Goal: Task Accomplishment & Management: Manage account settings

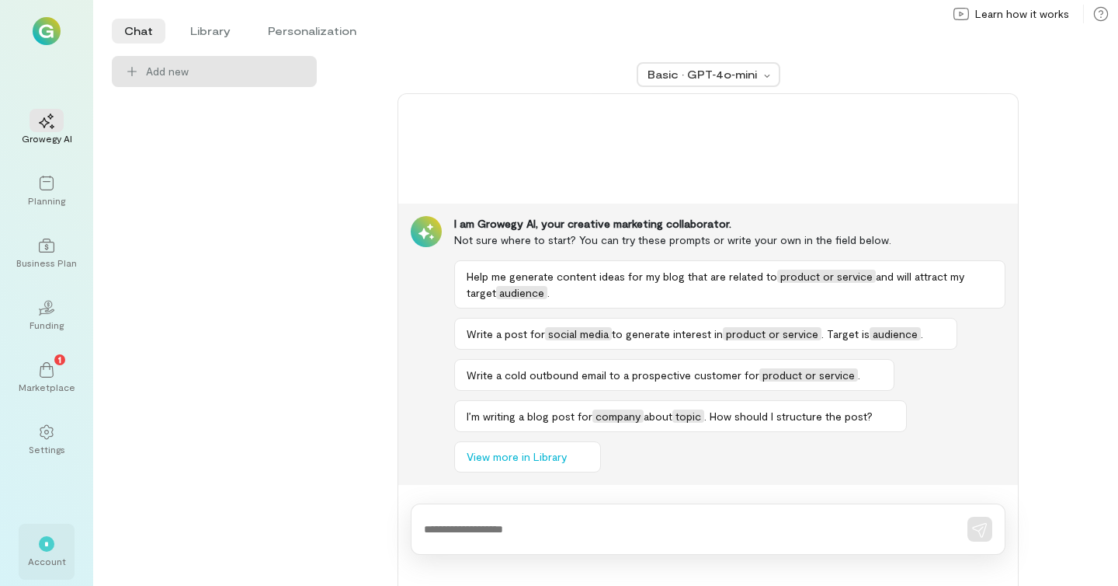
click at [47, 547] on span "*" at bounding box center [46, 543] width 4 height 9
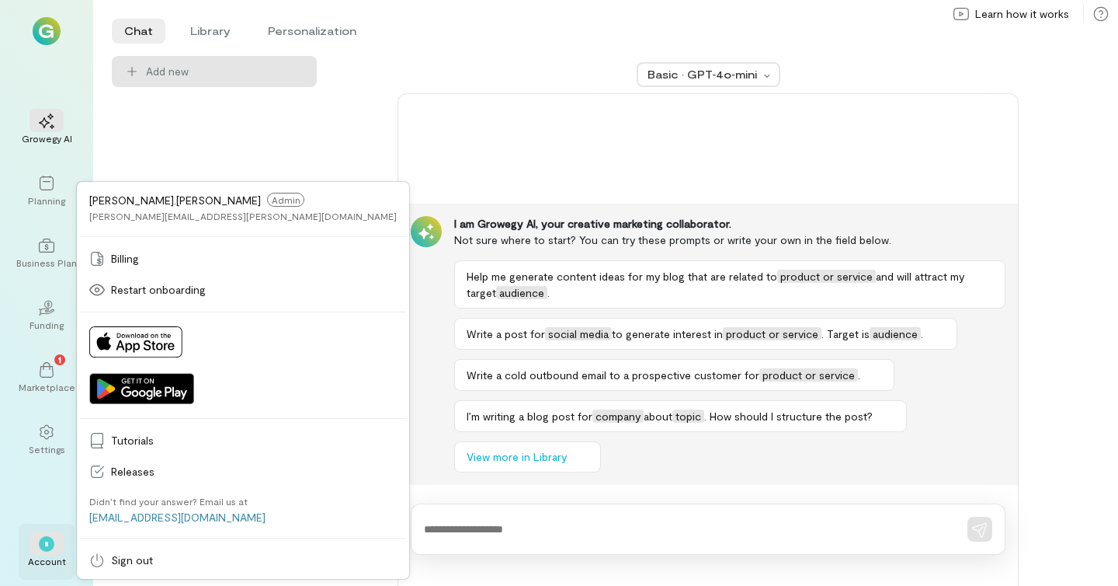
click at [47, 547] on span "*" at bounding box center [46, 543] width 4 height 9
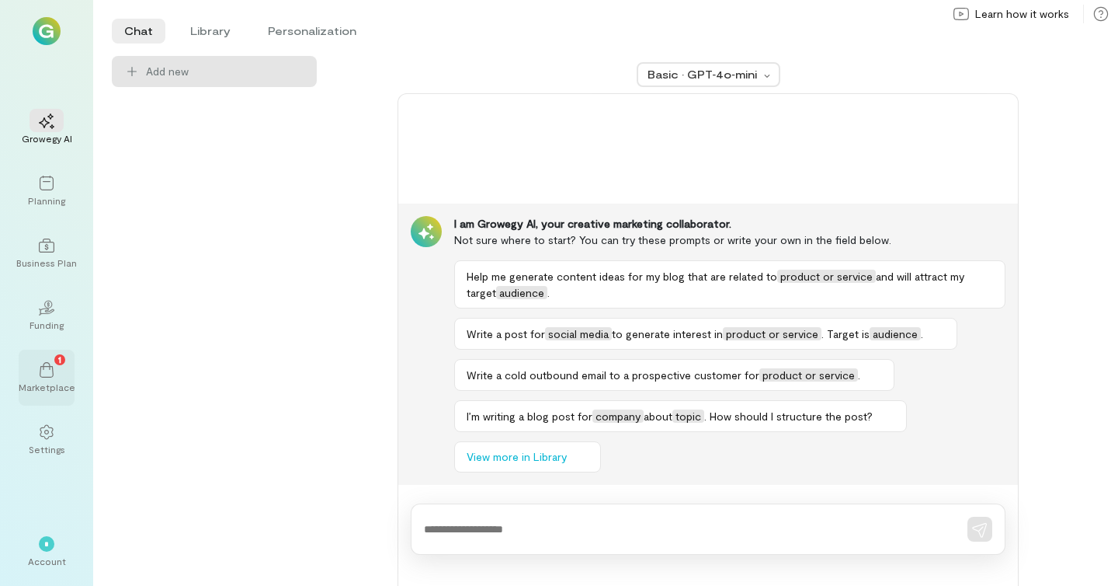
click at [57, 355] on div "1" at bounding box center [59, 359] width 11 height 11
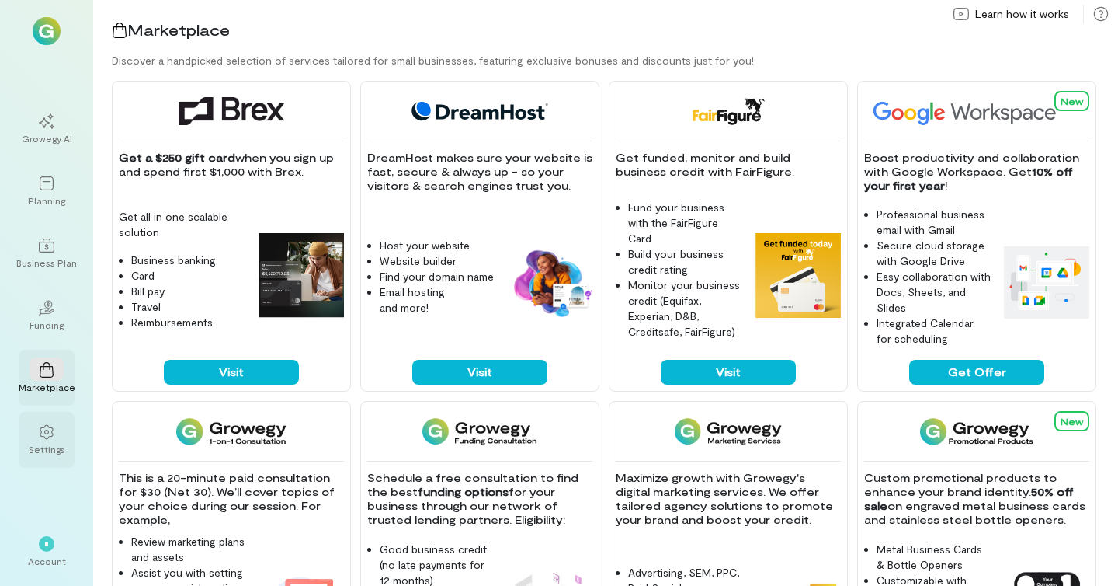
click at [54, 446] on div "Settings" at bounding box center [47, 449] width 36 height 12
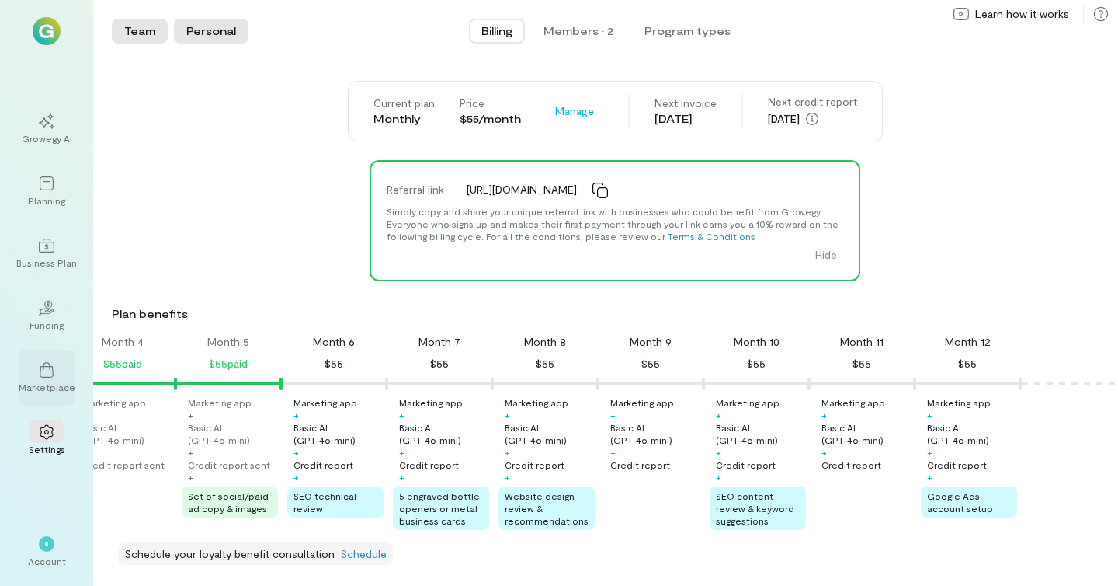
click at [218, 39] on button "Personal" at bounding box center [211, 31] width 75 height 25
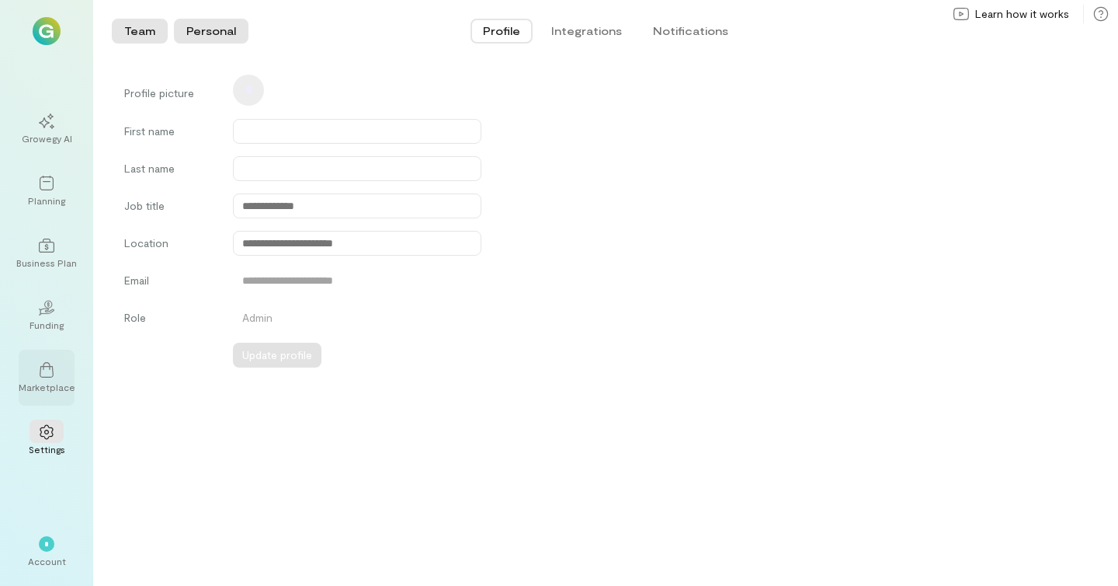
click at [137, 29] on button "Team" at bounding box center [140, 31] width 56 height 25
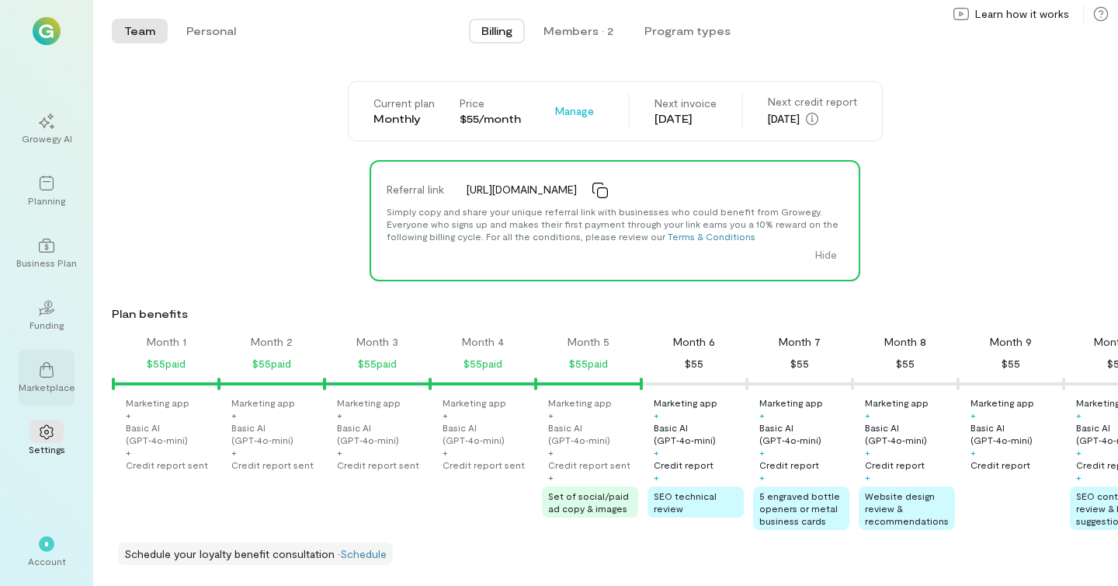
scroll to position [0, 360]
